Goal: Transaction & Acquisition: Purchase product/service

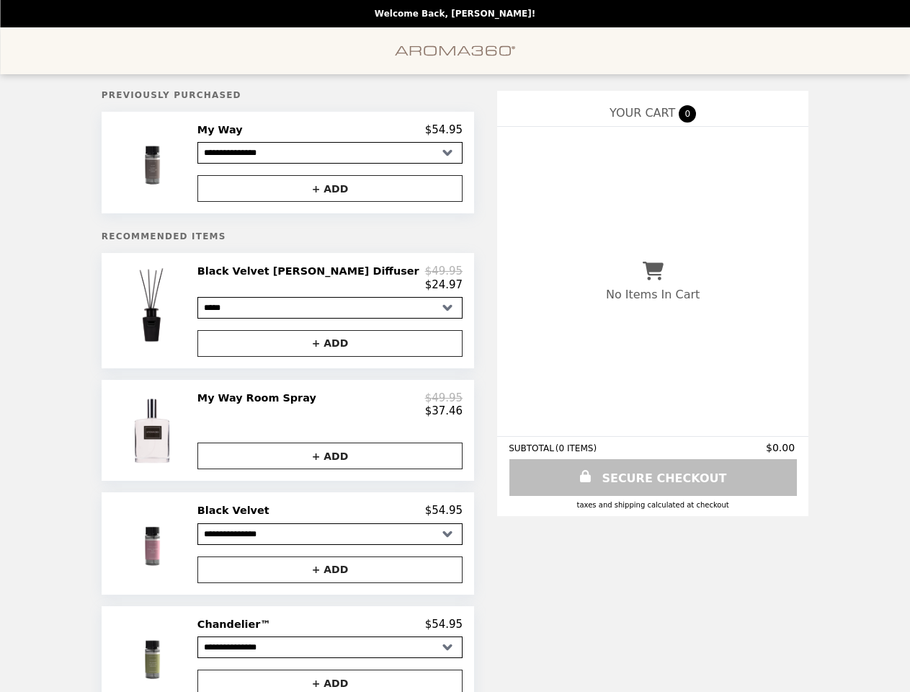
select select "**********"
click at [194, 164] on img at bounding box center [153, 162] width 82 height 79
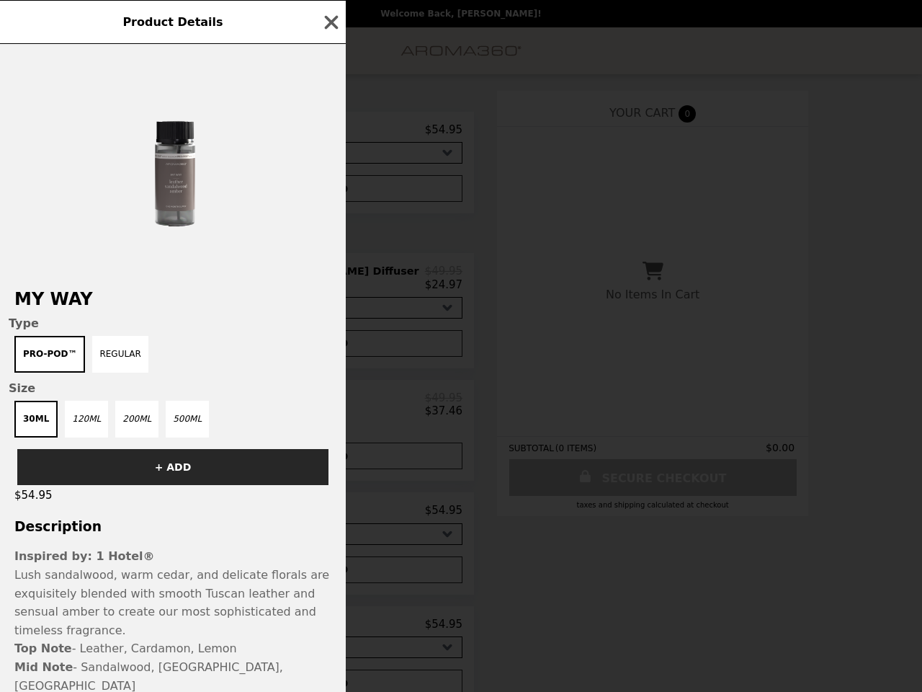
click at [330, 191] on div "Product Details My Way Type Pro-Pod™ Regular Size 30mL 120mL 200mL 500mL + ADD …" at bounding box center [461, 346] width 922 height 692
click at [207, 316] on div "My Way Type Pro-Pod™ Regular Size 30mL 120mL 200mL 500mL + ADD $54.95 Descripti…" at bounding box center [173, 368] width 346 height 648
click at [330, 283] on div "My Way Type Pro-Pod™ Regular Size 30mL 120mL 200mL 500mL + ADD $54.95 Descripti…" at bounding box center [173, 368] width 346 height 648
click at [330, 349] on div "Pro-Pod™ Regular" at bounding box center [173, 354] width 328 height 37
click at [207, 439] on div "Product Details My Way Type Pro-Pod™ Regular Size 30mL 120mL 200mL 500mL + ADD …" at bounding box center [461, 346] width 922 height 692
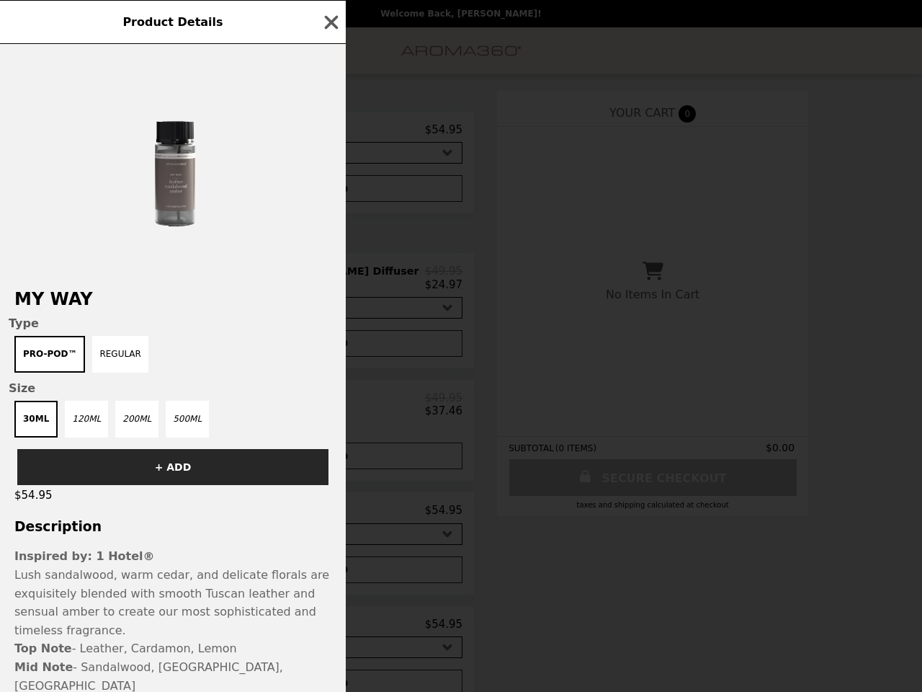
click at [330, 412] on div "$37.46" at bounding box center [329, 410] width 265 height 13
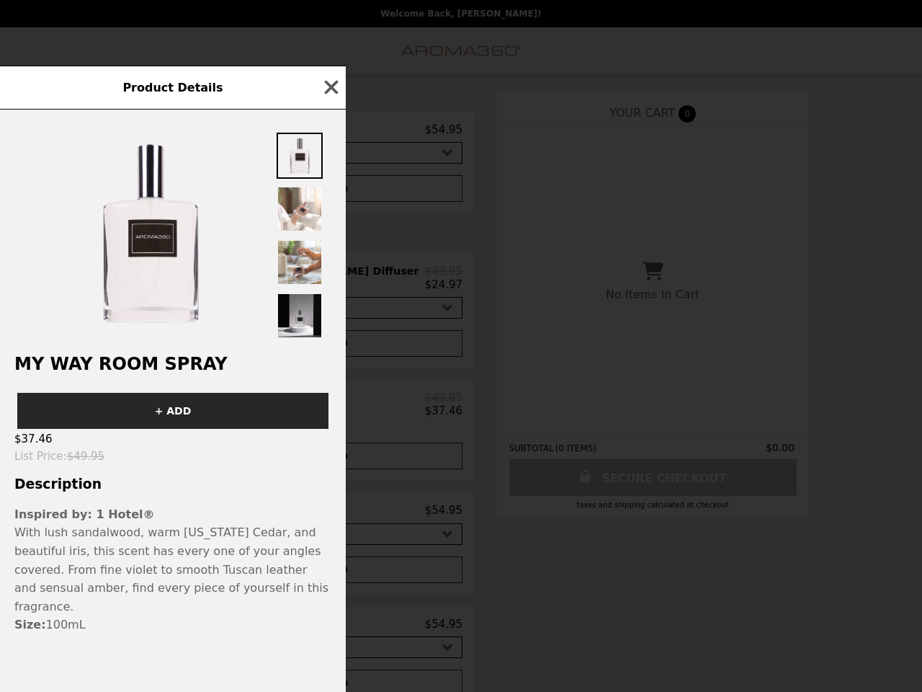
click at [330, 466] on div "Product Details My Way Room Spray + ADD $37.46 List Price : $49.95 Description …" at bounding box center [461, 346] width 922 height 692
click at [207, 554] on span "With lush sandalwood, warm [US_STATE] Cedar, and beautiful iris, this scent has…" at bounding box center [171, 568] width 314 height 87
